Goal: Task Accomplishment & Management: Manage account settings

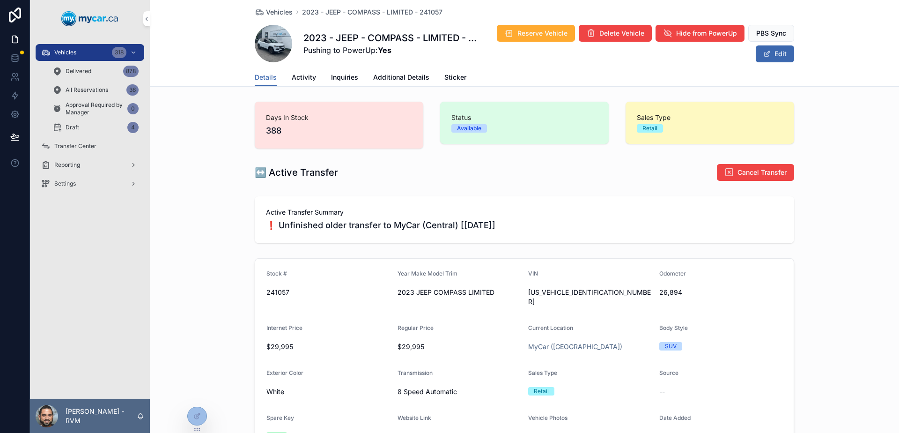
click at [207, 234] on div "Active Transfer Summary ❗ Unfinished older transfer to MyCar (Central) [[DATE]]" at bounding box center [525, 220] width 750 height 54
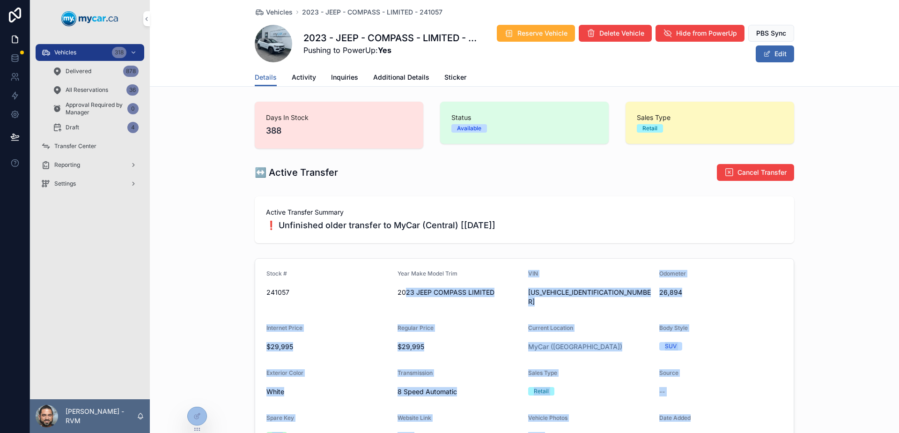
drag, startPoint x: 401, startPoint y: 288, endPoint x: 763, endPoint y: 398, distance: 378.1
click at [763, 398] on form "Stock # 241057 Year Make Model Trim 2023 JEEP COMPASS LIMITED VIN [US_VEHICLE_I…" at bounding box center [524, 380] width 539 height 242
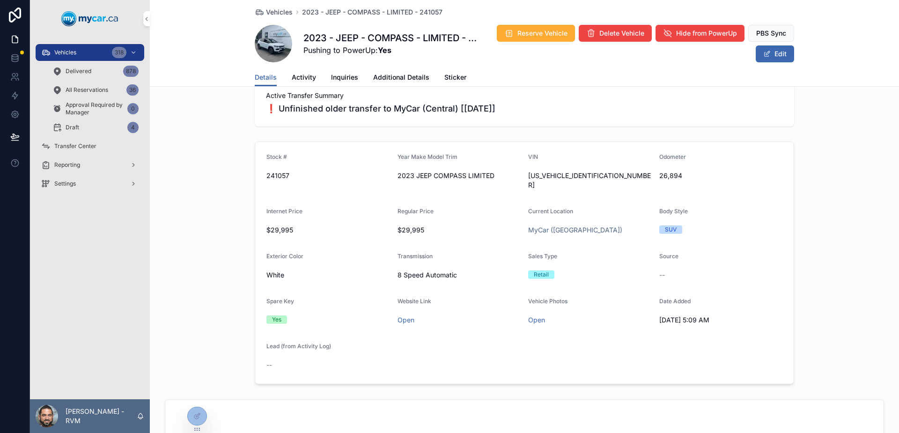
scroll to position [94, 0]
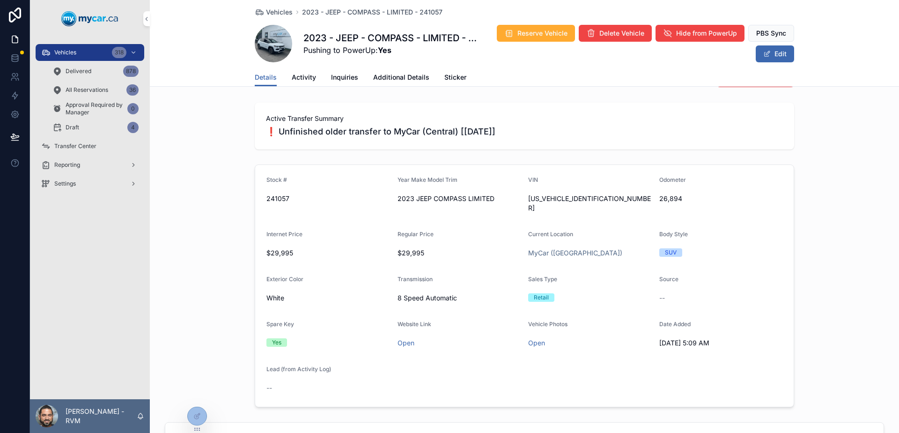
drag, startPoint x: 742, startPoint y: 382, endPoint x: 220, endPoint y: 126, distance: 581.6
click at [216, 106] on div "Active Transfer Summary ❗ Unfinished older transfer to MyCar (Central) [[DATE]]" at bounding box center [525, 126] width 750 height 54
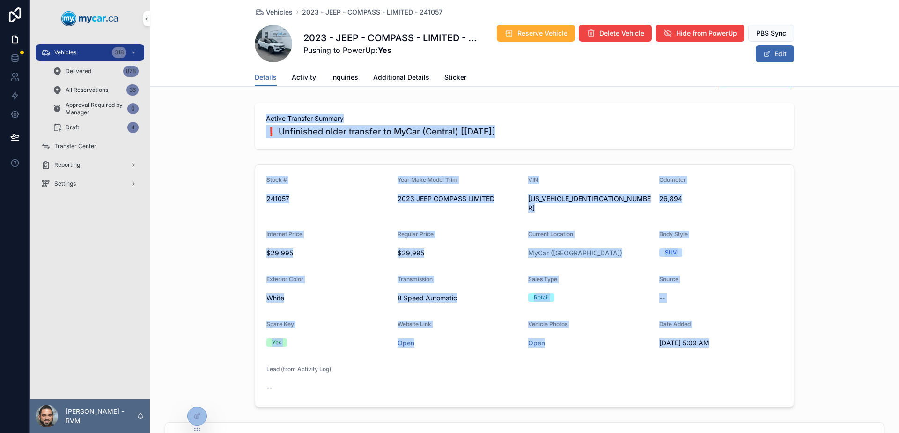
drag, startPoint x: 216, startPoint y: 106, endPoint x: 746, endPoint y: 360, distance: 588.2
click at [746, 360] on form "Stock # 241057 Year Make Model Trim 2023 JEEP COMPASS LIMITED VIN [US_VEHICLE_I…" at bounding box center [524, 286] width 539 height 242
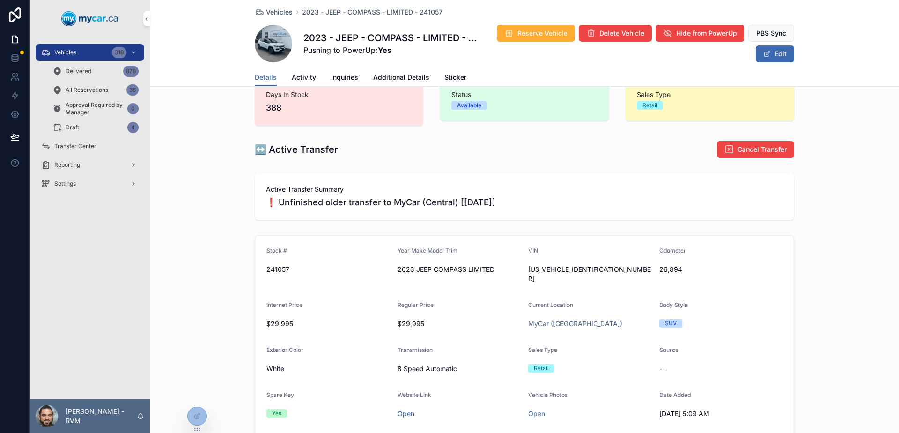
scroll to position [0, 0]
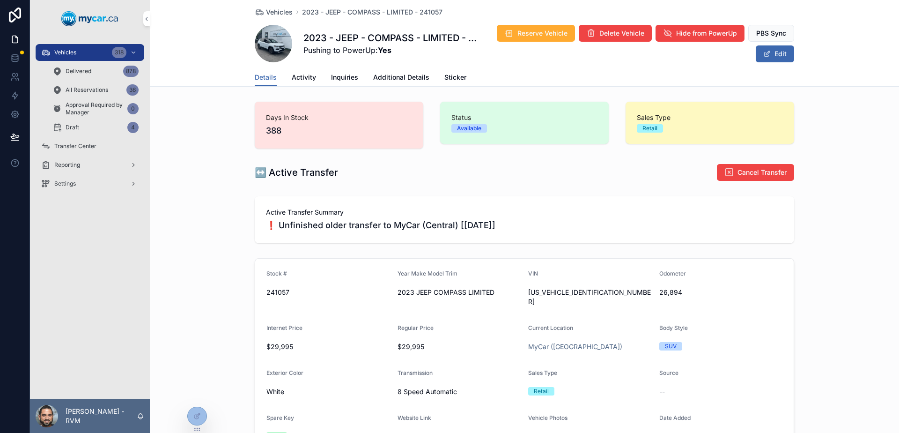
click at [612, 206] on div "Active Transfer Summary ❗ Unfinished older transfer to MyCar (Central) [[DATE]]" at bounding box center [525, 219] width 540 height 47
click at [441, 198] on div "Active Transfer Summary ❗ Unfinished older transfer to MyCar (Central) [[DATE]]" at bounding box center [525, 219] width 540 height 47
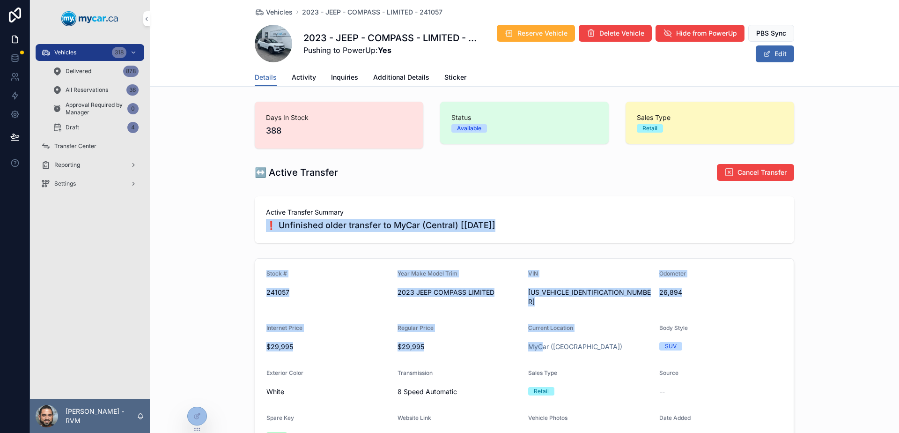
drag, startPoint x: 465, startPoint y: 231, endPoint x: 547, endPoint y: 349, distance: 144.1
click at [547, 349] on form "Stock # 241057 Year Make Model Trim 2023 JEEP COMPASS LIMITED VIN [US_VEHICLE_I…" at bounding box center [524, 380] width 539 height 242
